Goal: Task Accomplishment & Management: Use online tool/utility

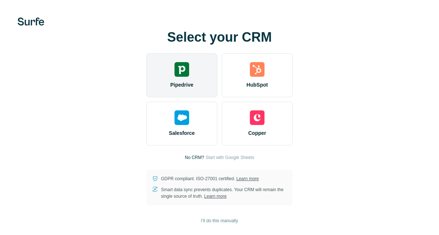
click at [188, 72] on img at bounding box center [181, 69] width 15 height 15
click at [192, 82] on span "Pipedrive" at bounding box center [181, 84] width 23 height 7
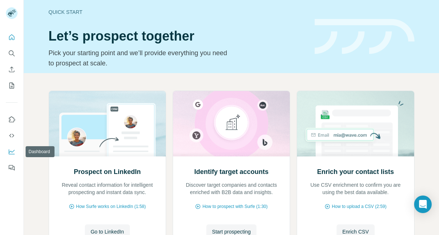
click at [12, 151] on icon "Dashboard" at bounding box center [11, 151] width 7 height 7
